Goal: Register for event/course

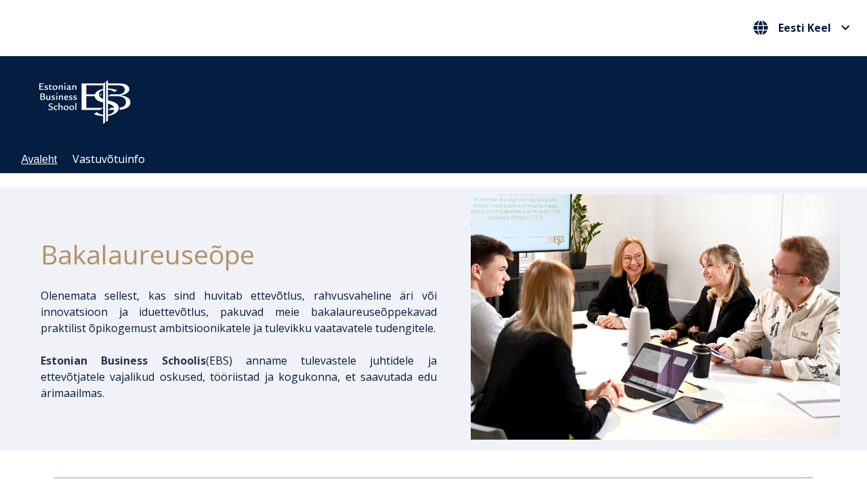
click at [49, 165] on link "Avaleht" at bounding box center [39, 160] width 36 height 12
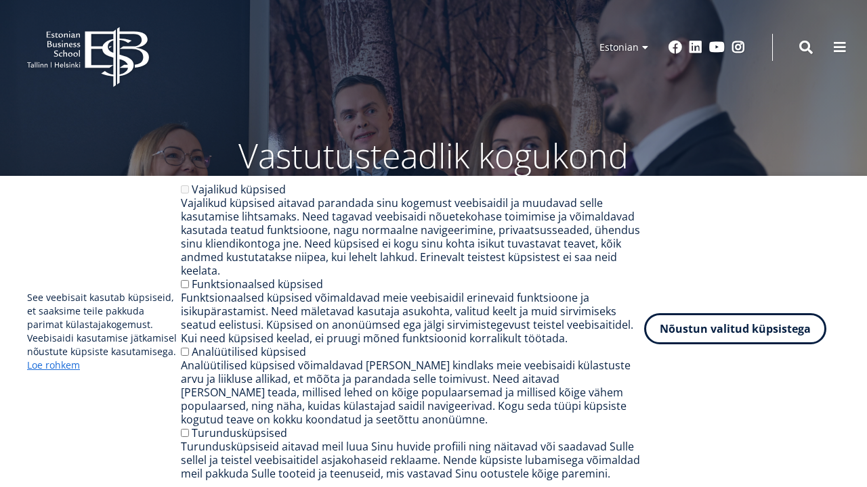
click at [674, 322] on button "Nõustun valitud küpsistega" at bounding box center [735, 328] width 182 height 31
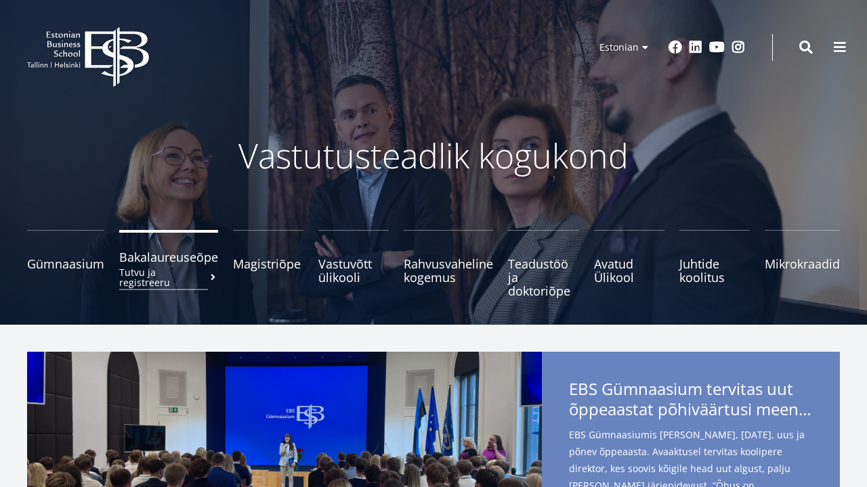
click at [181, 267] on small "Tutvu ja registreeru" at bounding box center [168, 277] width 99 height 20
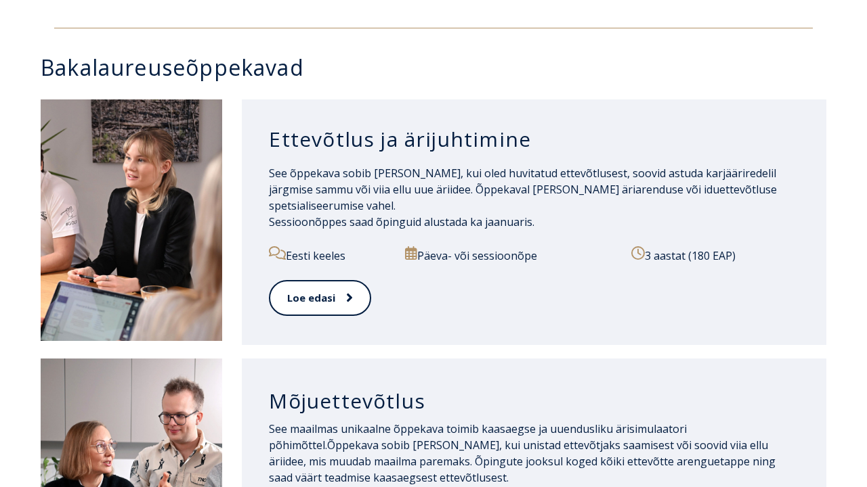
scroll to position [647, 0]
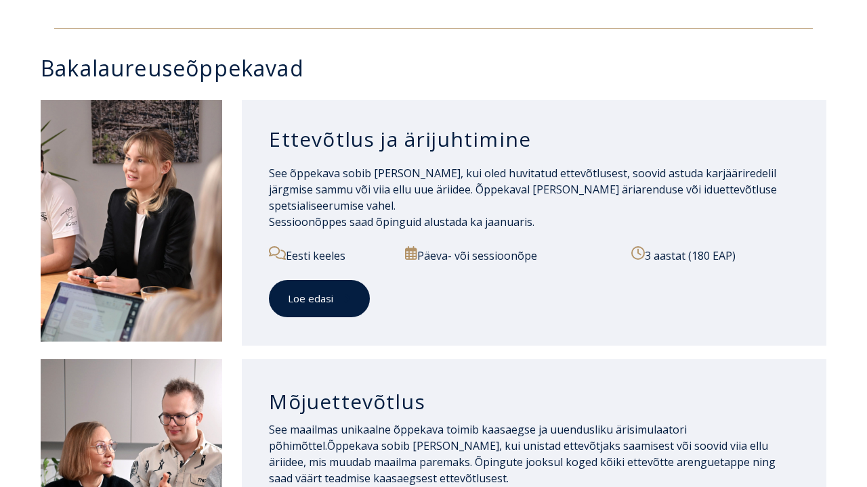
click at [336, 299] on link "Loe edasi" at bounding box center [319, 298] width 101 height 37
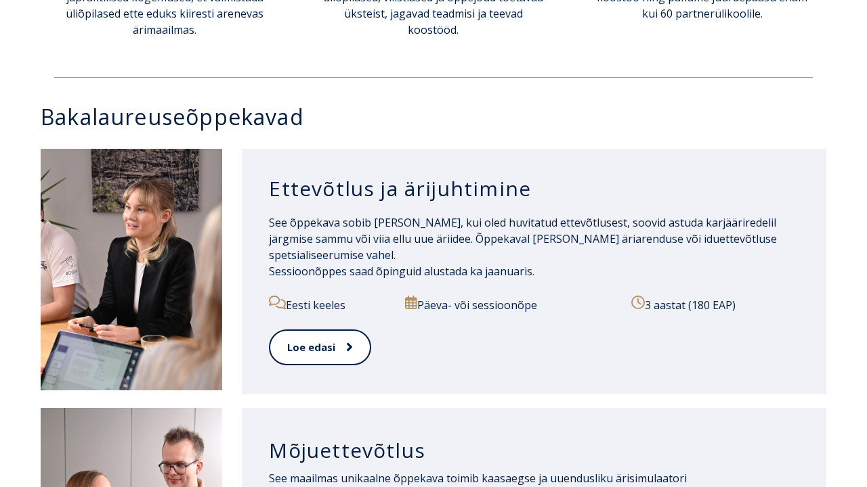
scroll to position [590, 0]
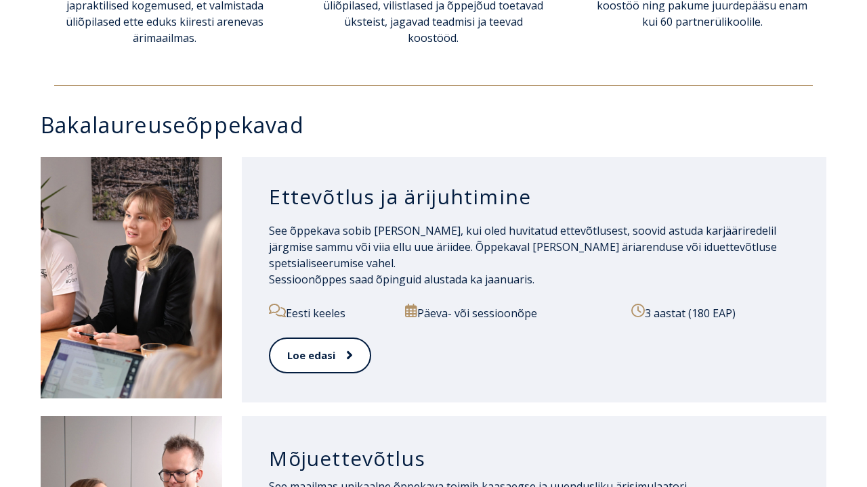
click at [336, 349] on span at bounding box center [344, 356] width 18 height 14
